Goal: Information Seeking & Learning: Learn about a topic

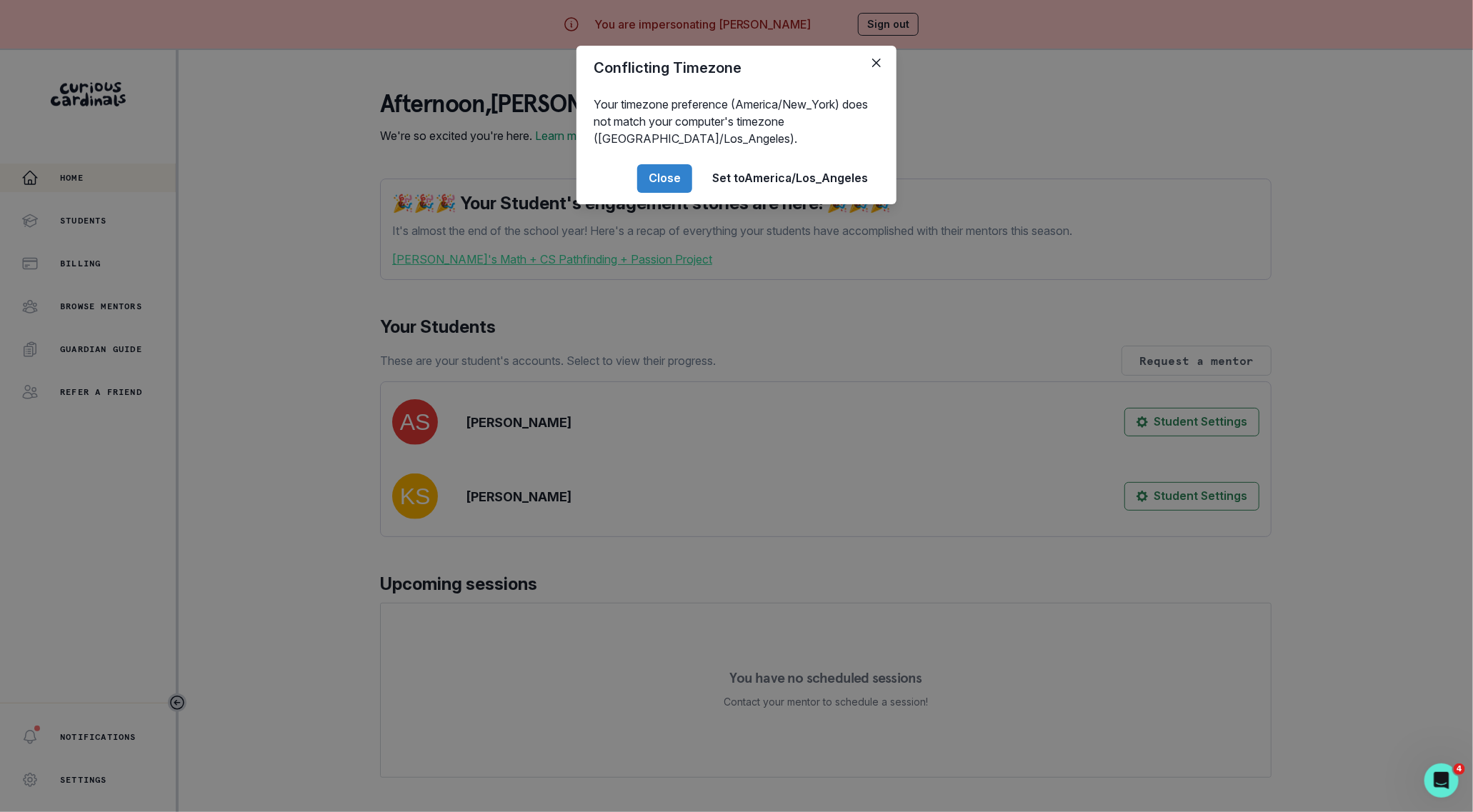
click at [335, 475] on div "Conflicting Timezone Your timezone preference (America/New_York) does not match…" at bounding box center [736, 406] width 1473 height 812
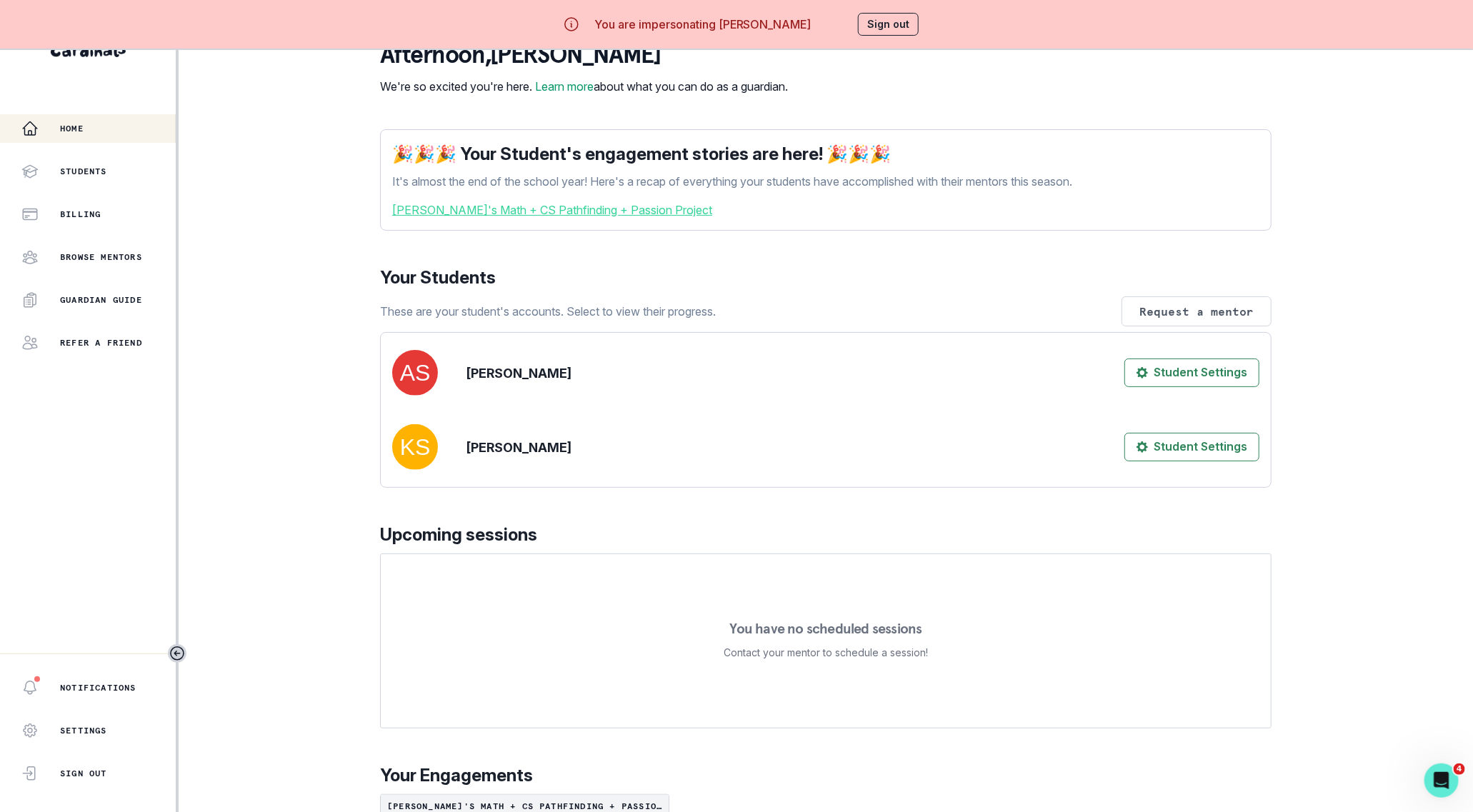
scroll to position [147, 0]
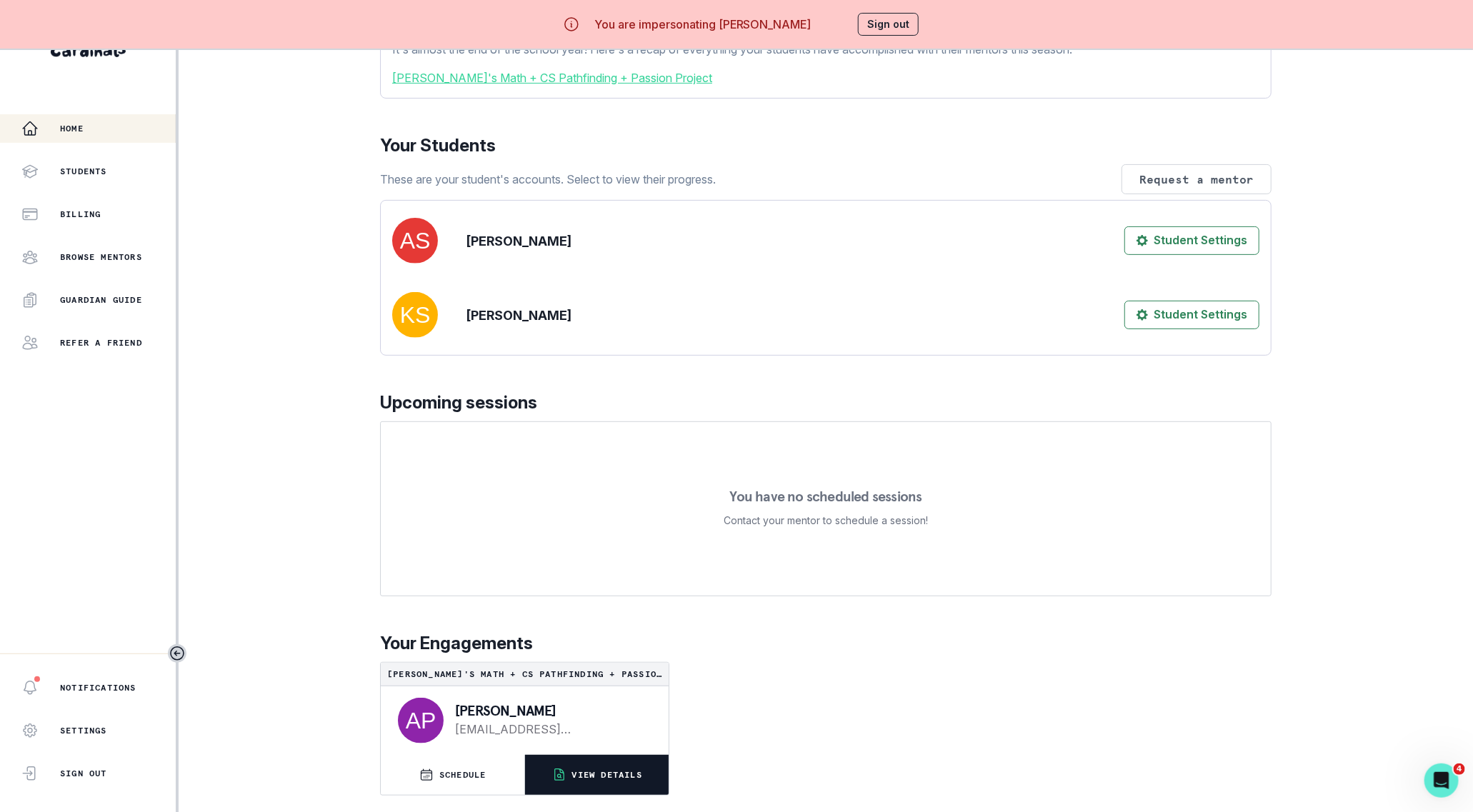
click at [569, 760] on button "VIEW DETAILS" at bounding box center [596, 775] width 144 height 40
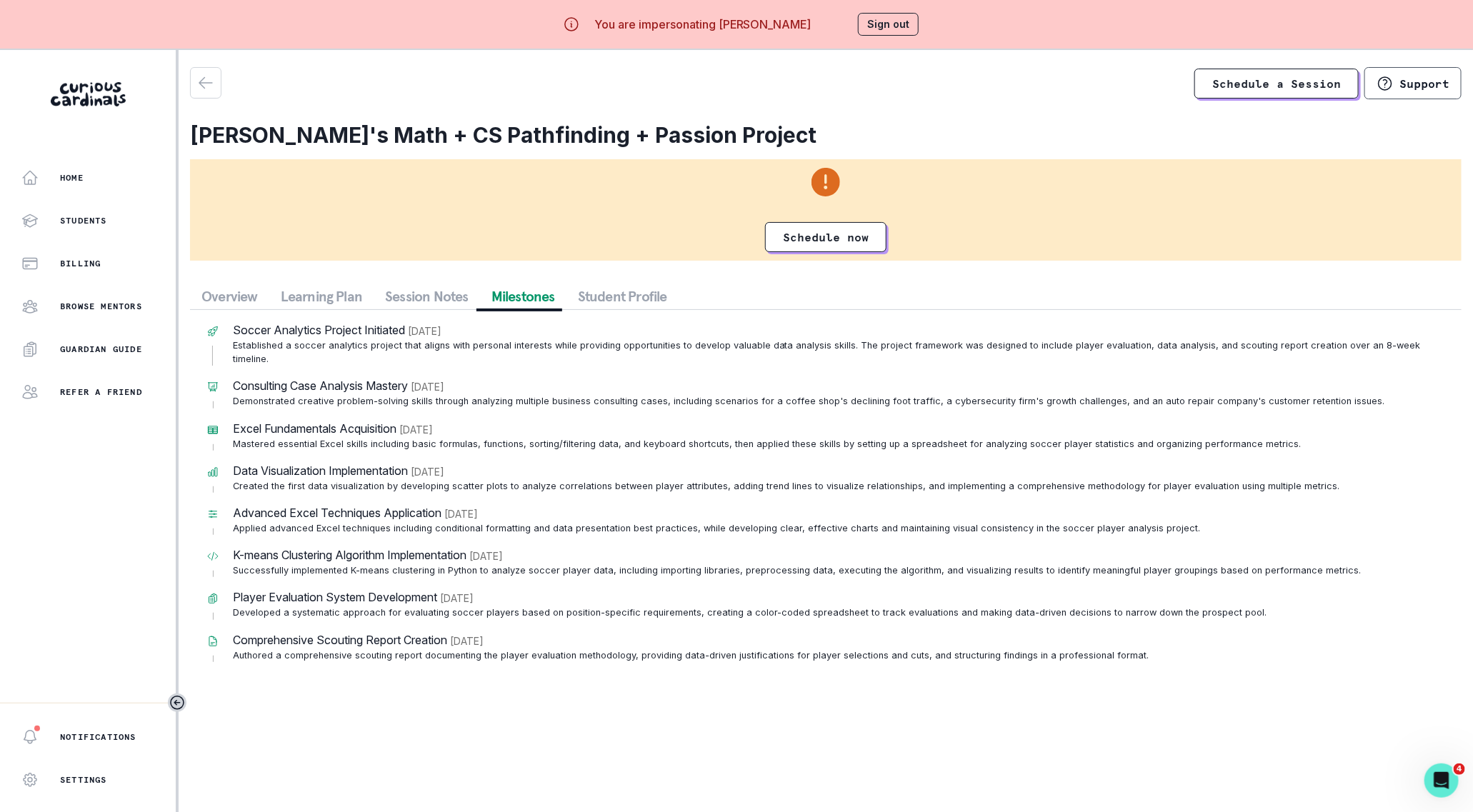
click at [548, 299] on button "Milestones" at bounding box center [523, 296] width 87 height 26
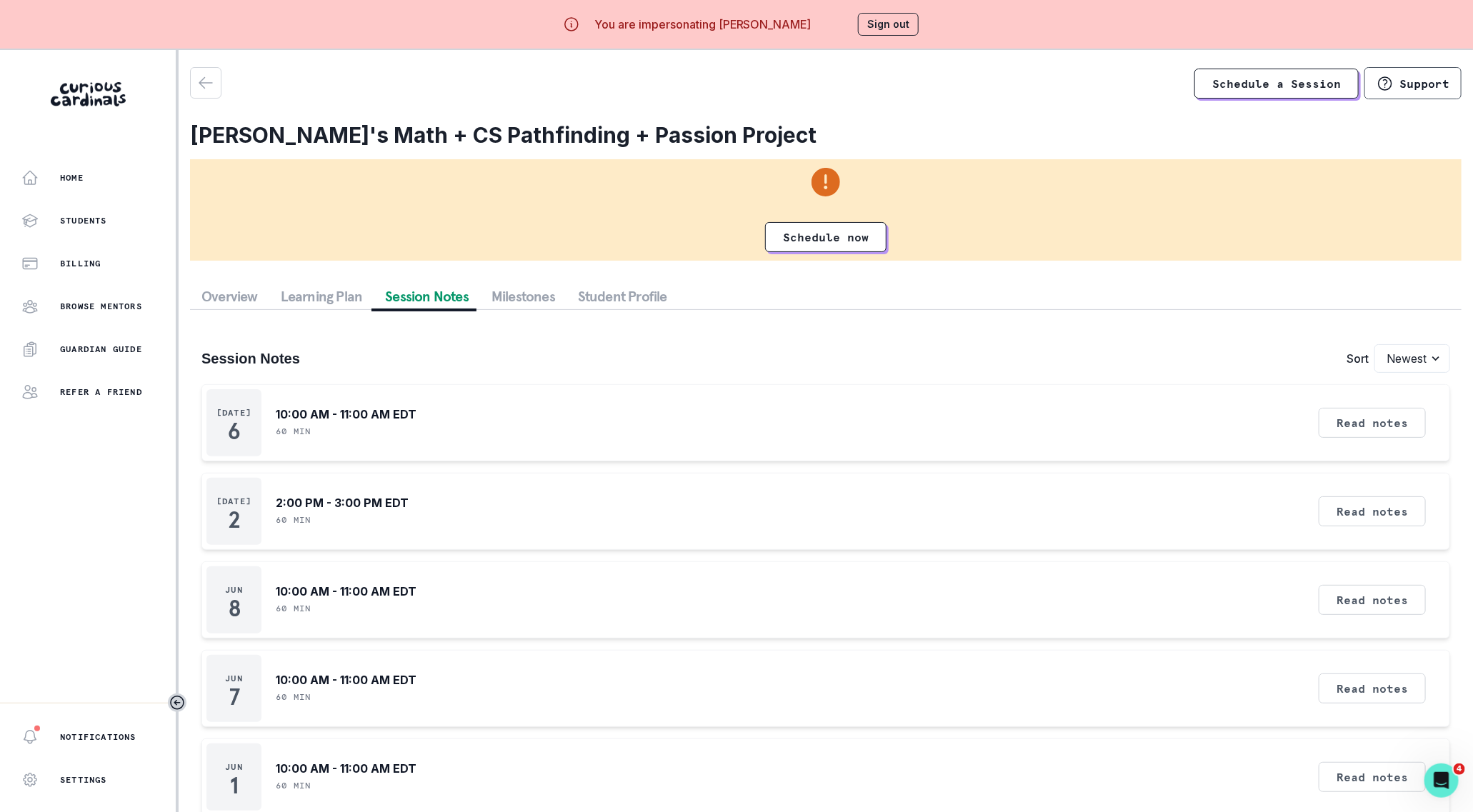
click at [386, 306] on button "Session Notes" at bounding box center [427, 296] width 106 height 26
click at [1319, 418] on button "Read notes" at bounding box center [1372, 422] width 107 height 30
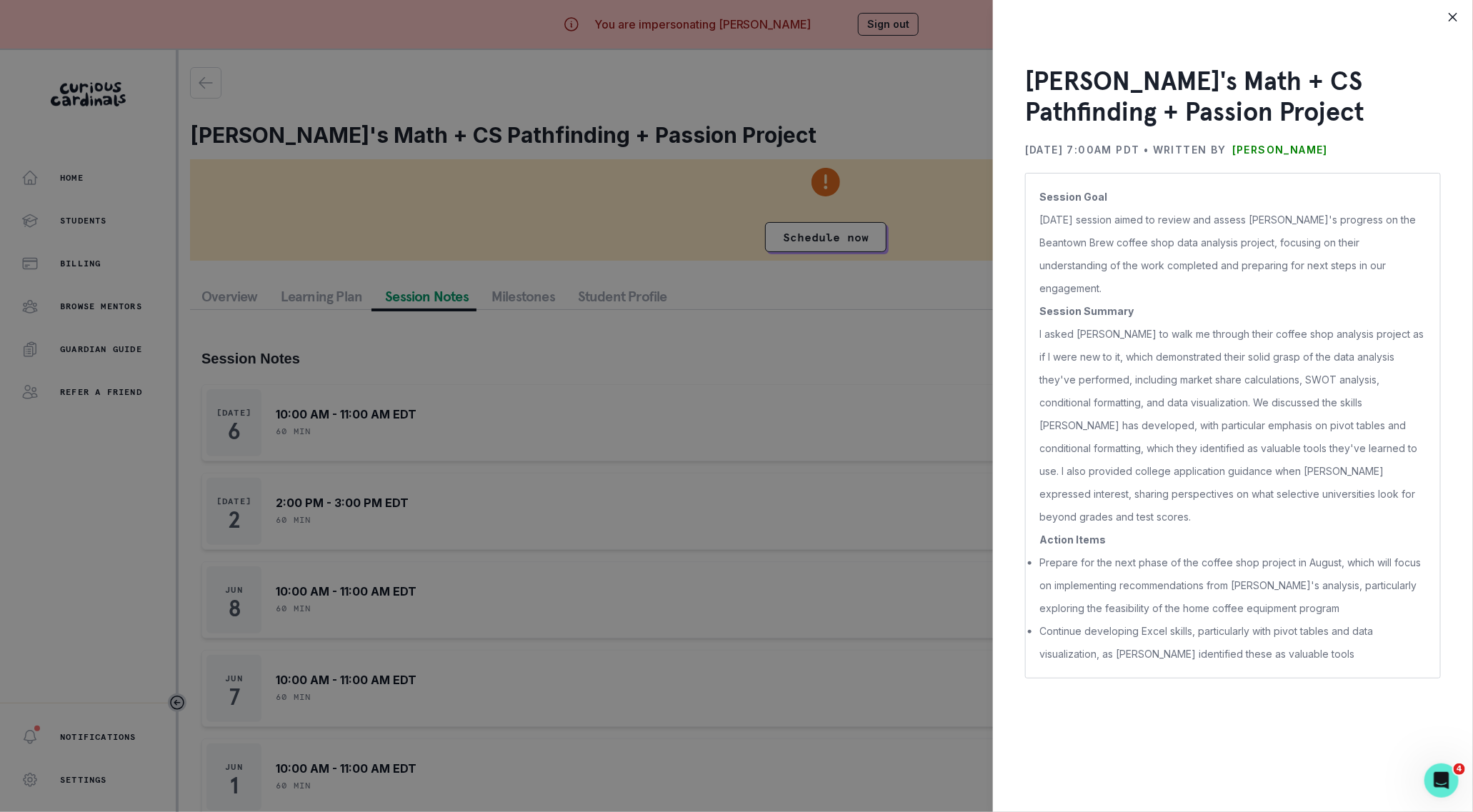
click at [898, 179] on div "[PERSON_NAME]'s Math + CS Pathfinding + Passion Project [DATE] 7:00AM PDT • Wri…" at bounding box center [736, 406] width 1473 height 812
